Goal: Communication & Community: Participate in discussion

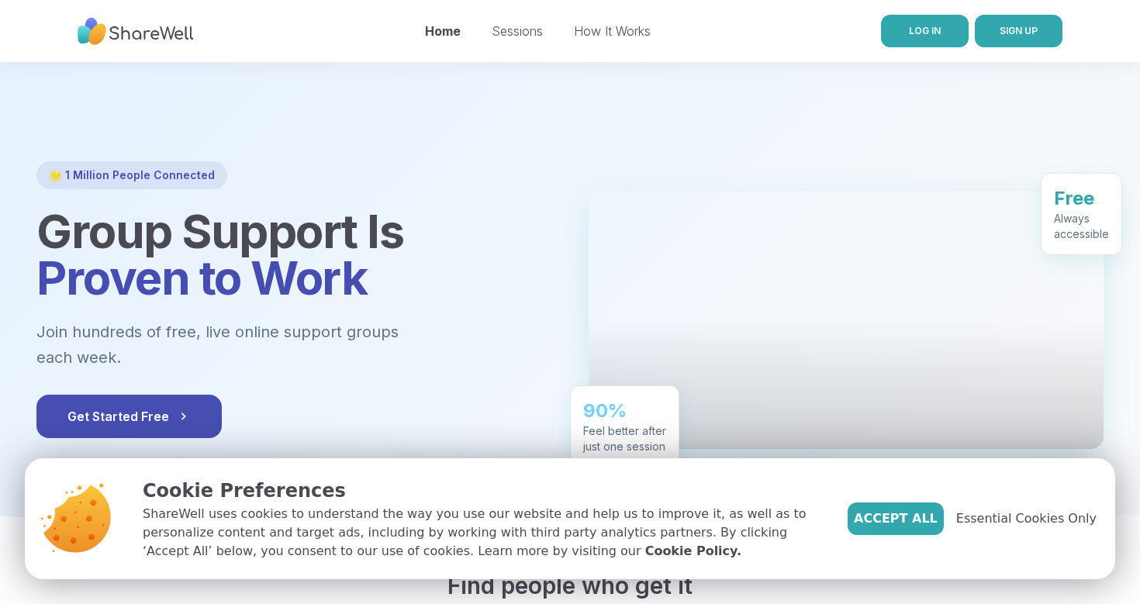
click at [571, 23] on link "LOG IN" at bounding box center [925, 31] width 88 height 33
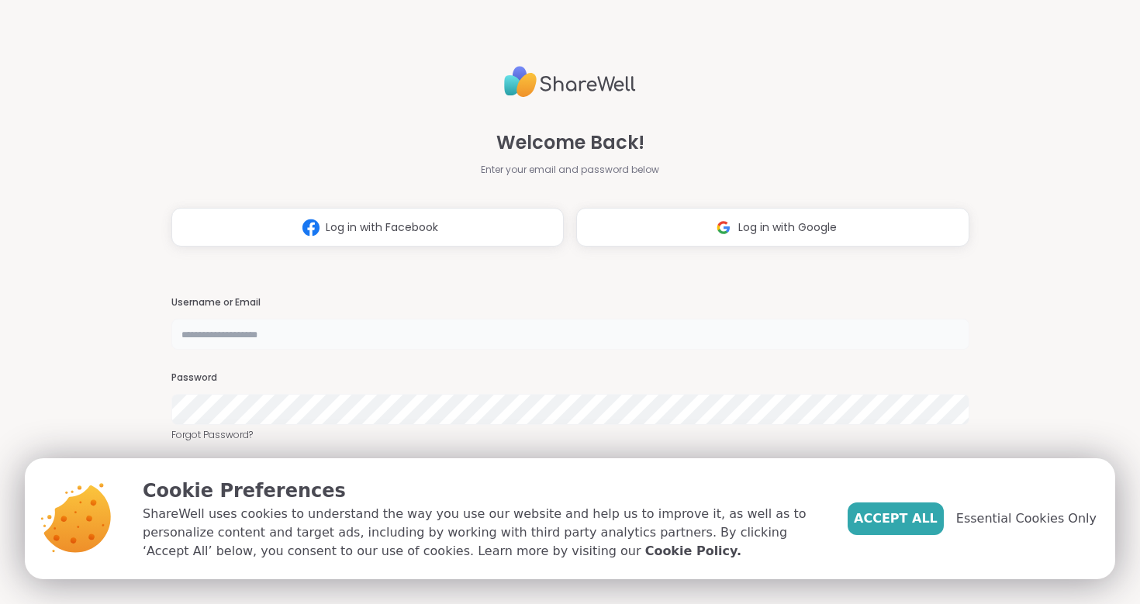
click at [481, 335] on input "text" at bounding box center [570, 334] width 798 height 31
type input "**********"
click at [571, 526] on span "Essential Cookies Only" at bounding box center [1026, 519] width 140 height 19
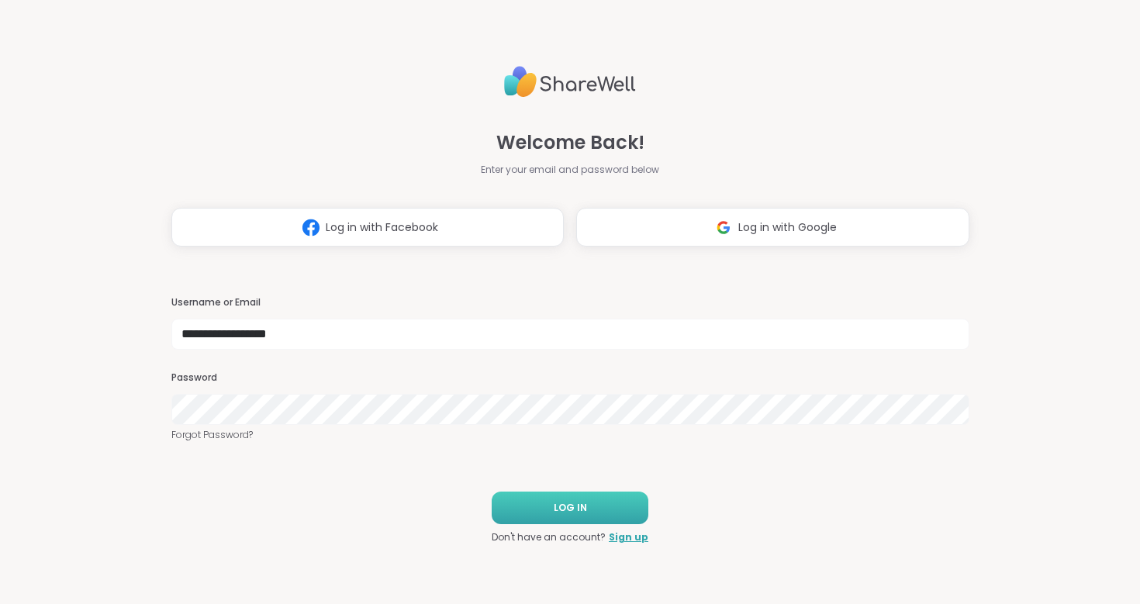
click at [571, 500] on button "LOG IN" at bounding box center [570, 508] width 157 height 33
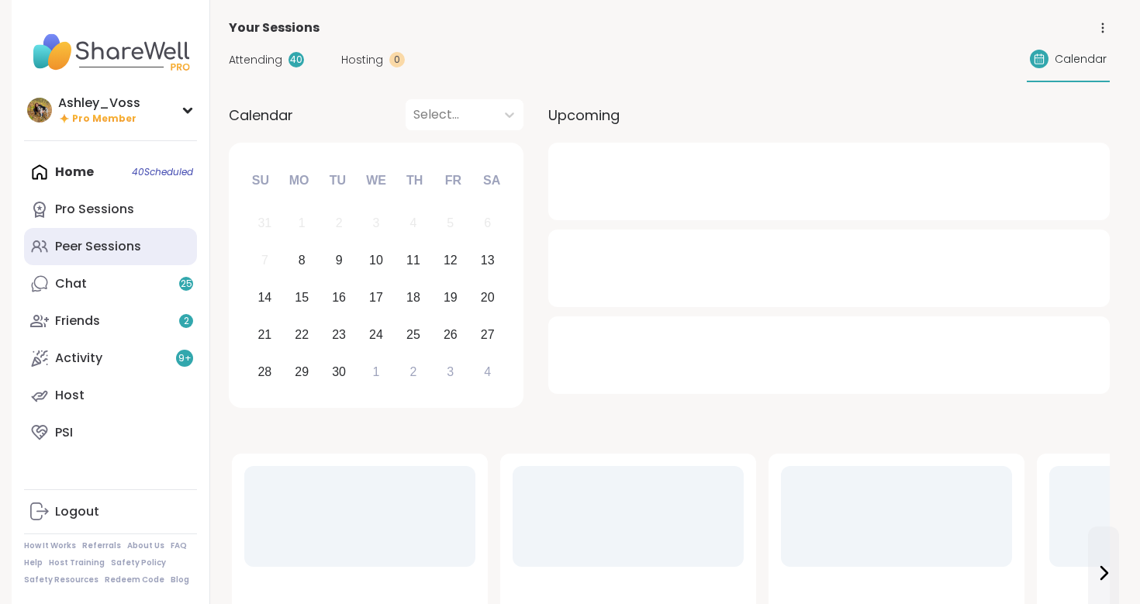
click at [133, 238] on div "Peer Sessions" at bounding box center [98, 246] width 86 height 17
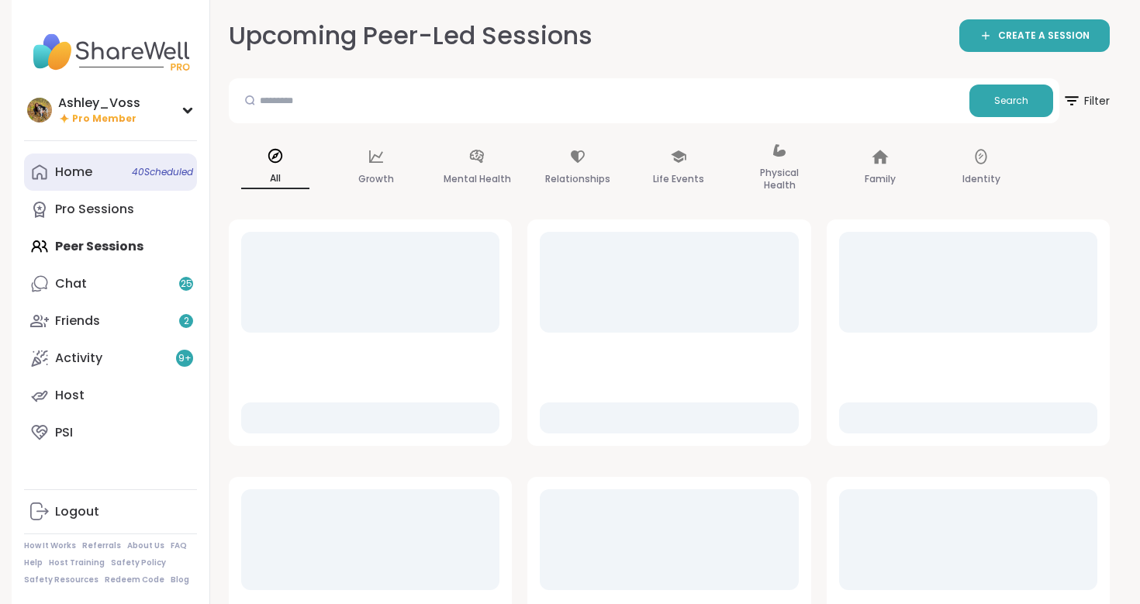
click at [134, 169] on span "40 Scheduled" at bounding box center [162, 172] width 61 height 12
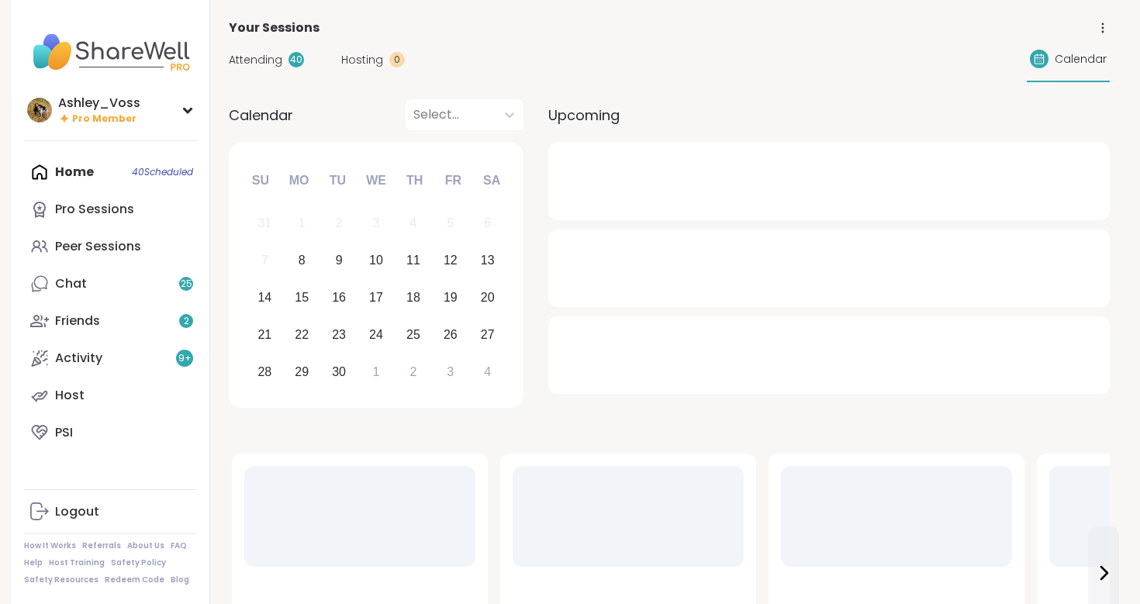
click at [247, 66] on span "Attending" at bounding box center [256, 60] width 54 height 16
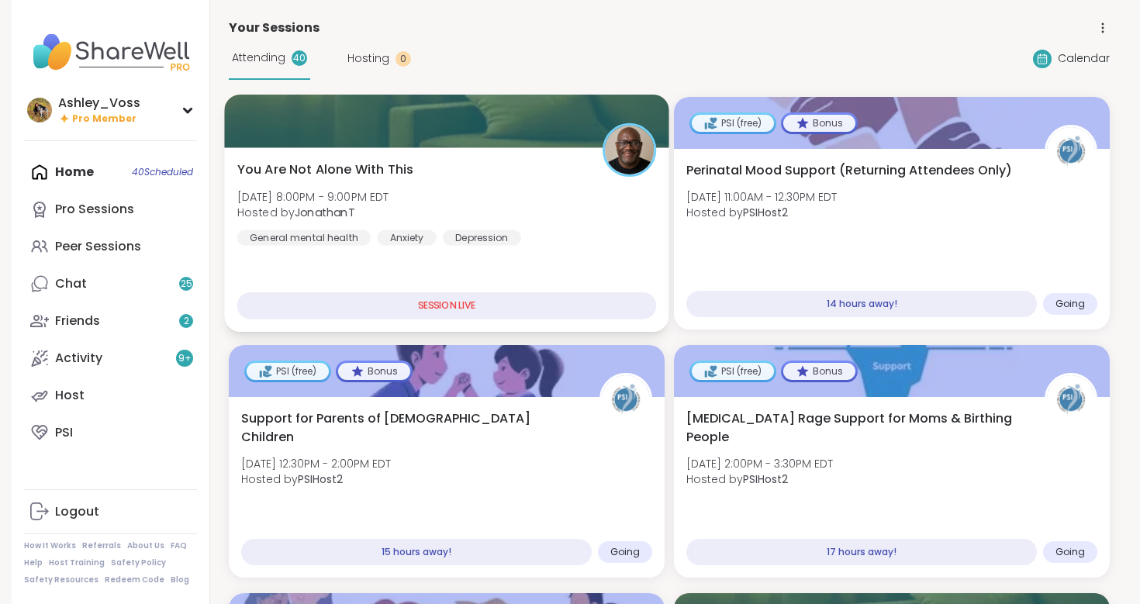
click at [522, 128] on div at bounding box center [446, 121] width 444 height 53
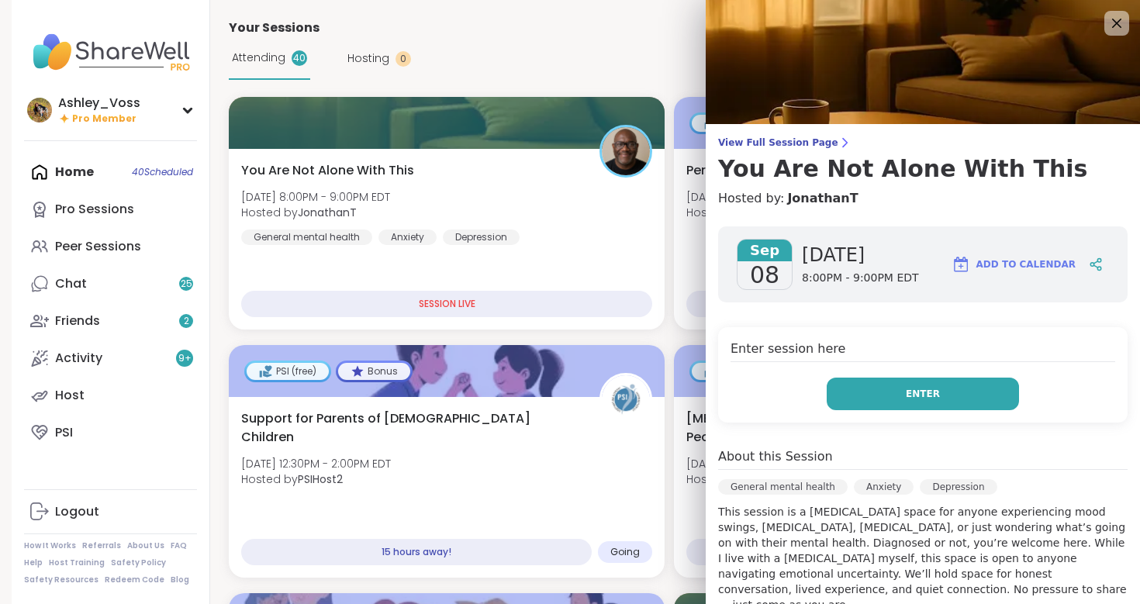
click at [571, 387] on span "Enter" at bounding box center [923, 394] width 34 height 14
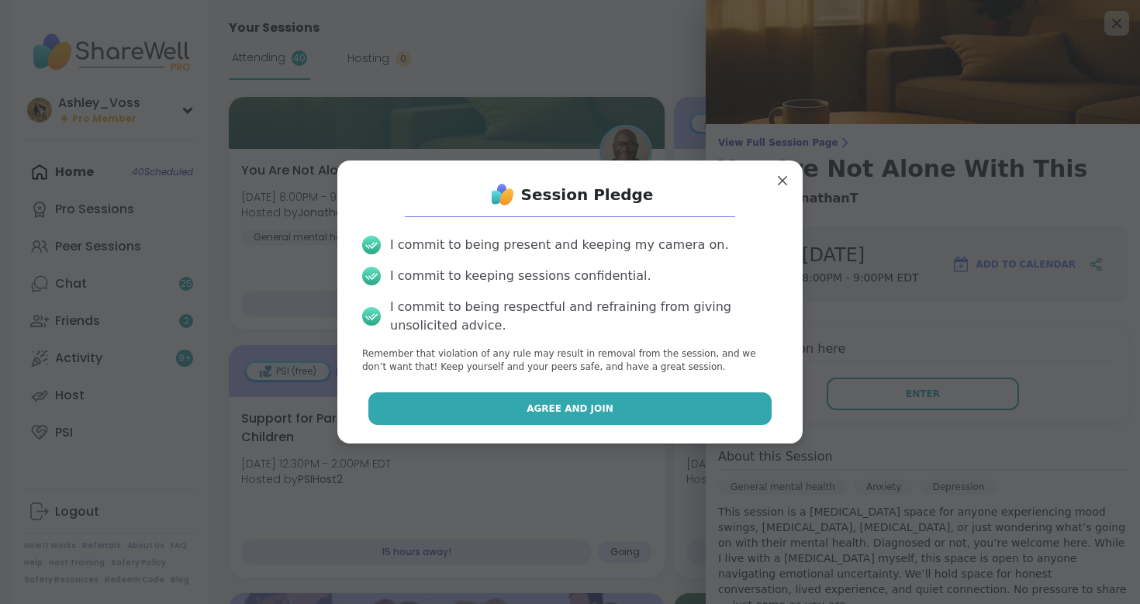
click at [571, 405] on button "Agree and Join" at bounding box center [570, 408] width 404 height 33
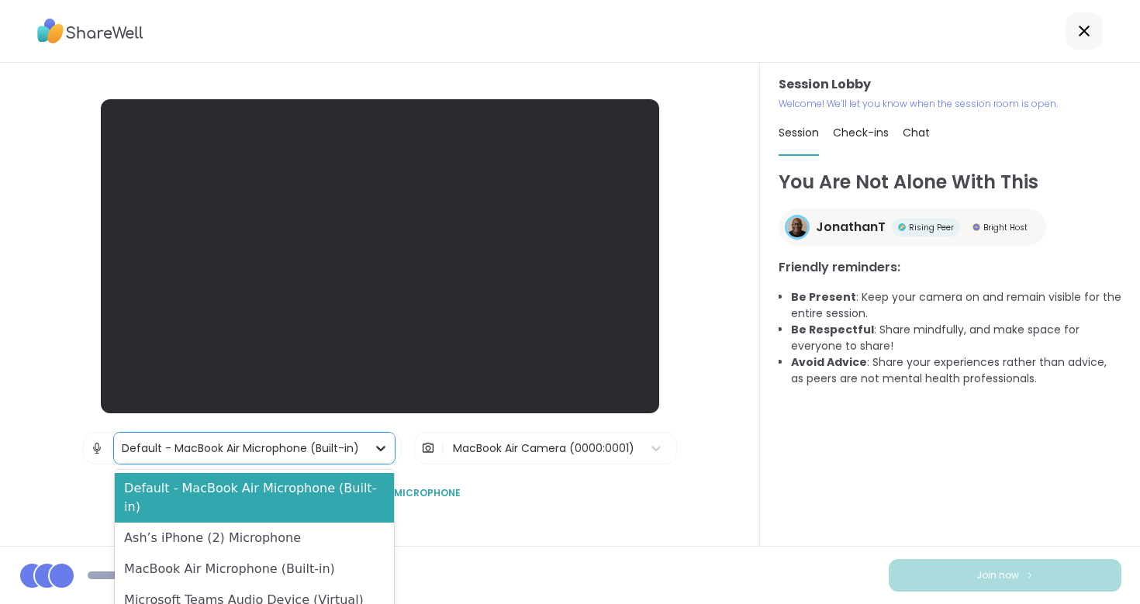
click at [375, 447] on icon at bounding box center [381, 449] width 16 height 16
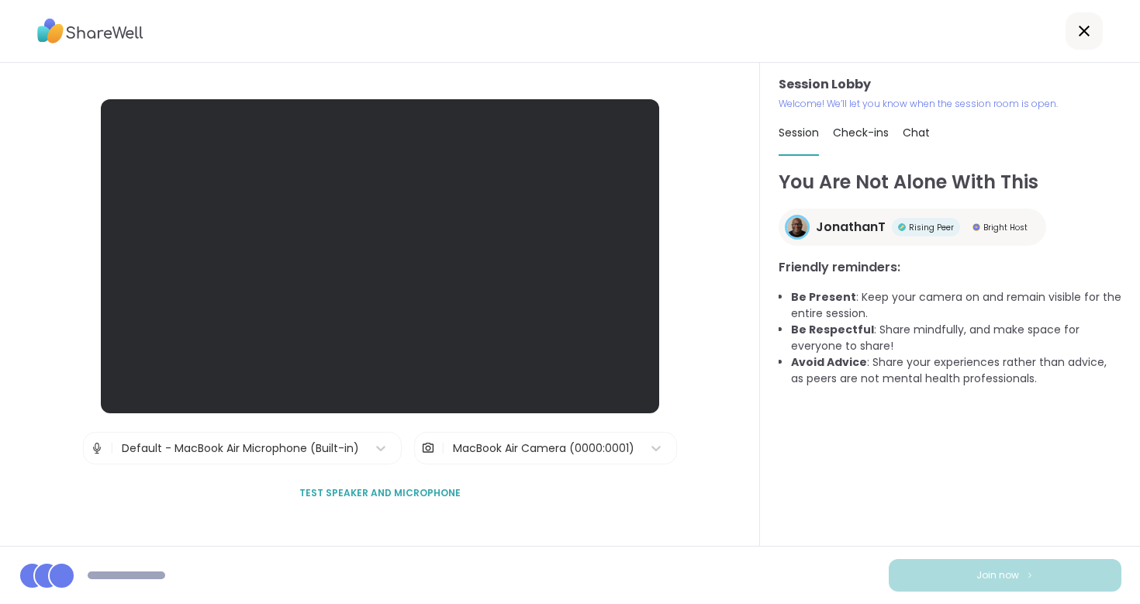
click at [500, 479] on div "Session Lobby | Default - MacBook Air Microphone (Built-in) | MacBook Air Camer…" at bounding box center [380, 304] width 558 height 410
